Goal: Navigation & Orientation: Go to known website

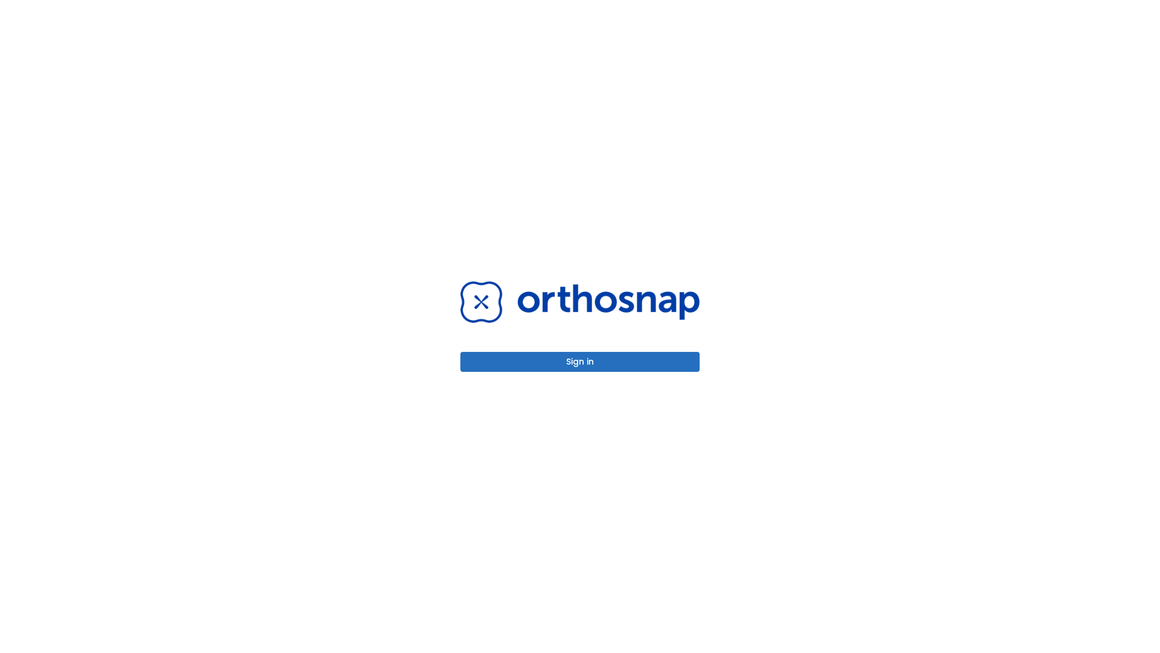
click at [580, 361] on button "Sign in" at bounding box center [579, 362] width 239 height 20
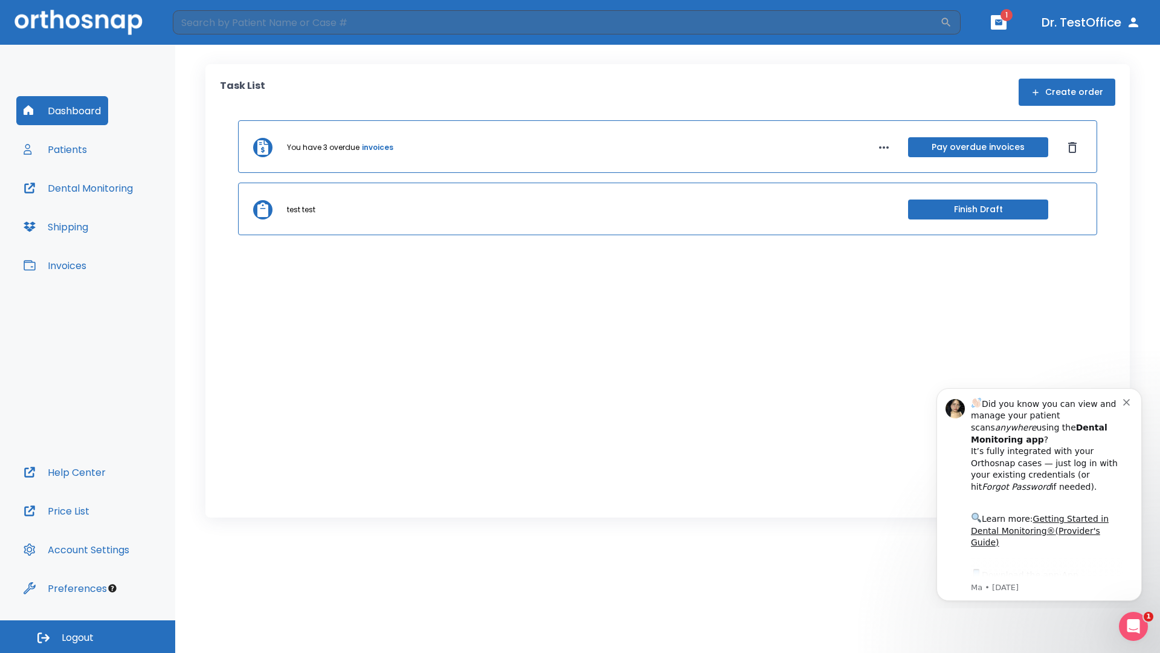
click at [88, 636] on span "Logout" at bounding box center [78, 637] width 32 height 13
